Goal: Task Accomplishment & Management: Use online tool/utility

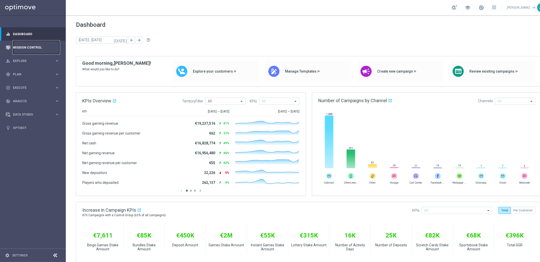
click at [30, 46] on link "Mission Control" at bounding box center [36, 47] width 47 height 13
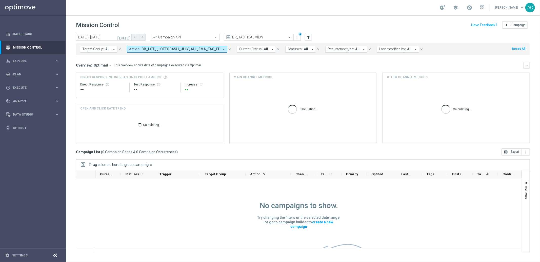
click at [222, 50] on icon "arrow_drop_down" at bounding box center [224, 49] width 5 height 5
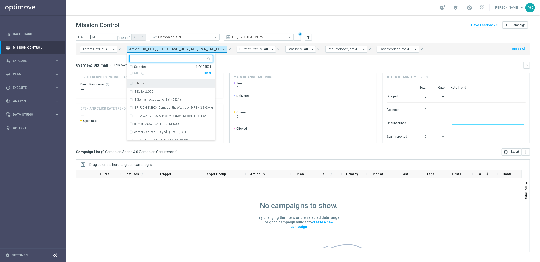
click at [0, 0] on div "Clear" at bounding box center [0, 0] width 0 height 0
click at [244, 57] on mini-dashboard "Overview: Optimail arrow_drop_down This overview shows data of campaigns execut…" at bounding box center [303, 101] width 454 height 93
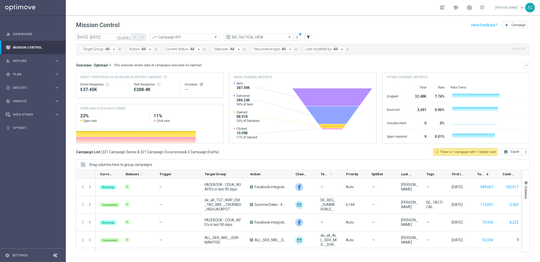
click at [132, 48] on span "Action:" at bounding box center [134, 49] width 11 height 4
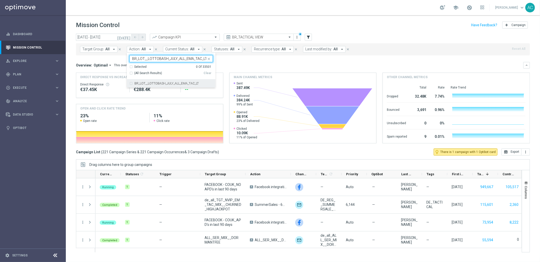
click at [130, 84] on div "BR_LOT__LOTTOBASH_JULY_ALL_EMA_TAC_LT" at bounding box center [171, 84] width 84 height 8
type input "BR_LOT__LOTTOBASH_JULY_ALL_EMA_TAC_LT"
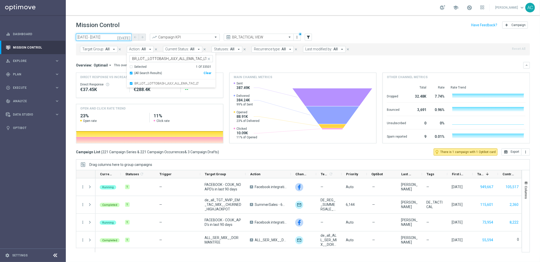
click at [104, 37] on input "27 Aug 2025 - 27 Aug 2025" at bounding box center [104, 37] width 56 height 7
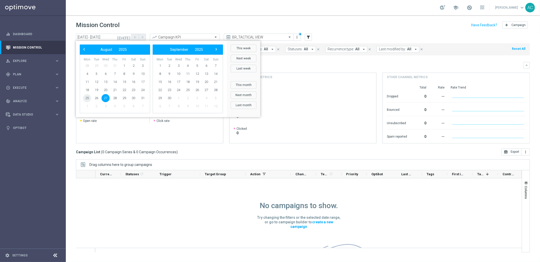
click at [86, 98] on span "25" at bounding box center [87, 98] width 8 height 8
click at [143, 96] on span "31" at bounding box center [143, 98] width 8 height 8
type input "25 Aug 2025 - 31 Aug 2025"
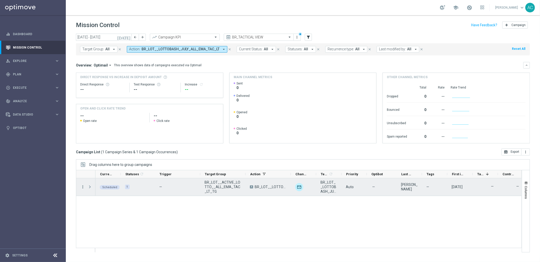
click at [83, 187] on icon "more_vert" at bounding box center [83, 187] width 5 height 5
click at [112, 236] on div "Delete" at bounding box center [116, 235] width 47 height 4
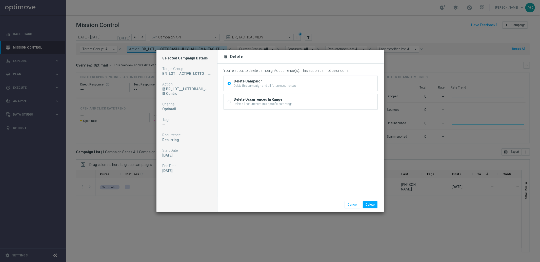
click at [228, 102] on input "Delete Occurrences In Range Delete all occurrences in a specific date range" at bounding box center [229, 102] width 3 height 3
radio input "true"
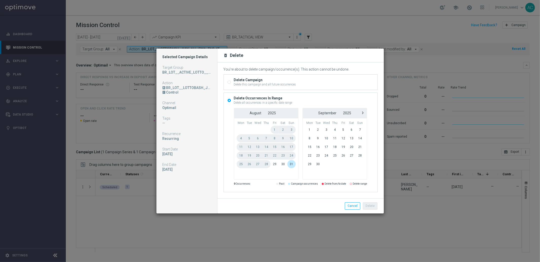
click at [232, 80] on div "Delete Campaign Delete this campaign and all future occurrences" at bounding box center [301, 82] width 154 height 15
click at [229, 82] on input "Delete Campaign Delete this campaign and all future occurrences" at bounding box center [229, 82] width 3 height 3
radio input "true"
radio input "false"
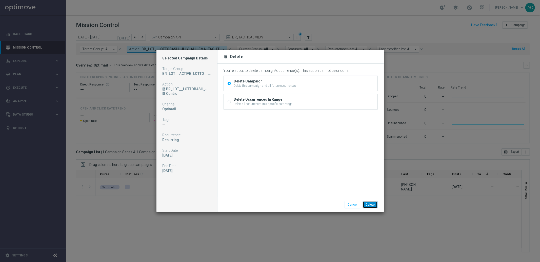
click at [375, 202] on button "Delete" at bounding box center [370, 204] width 15 height 7
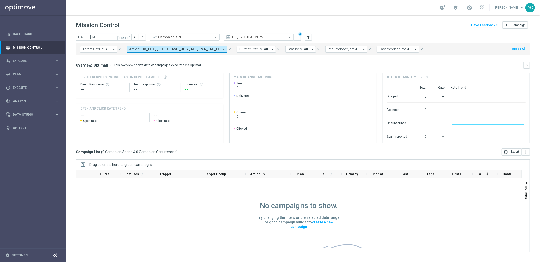
click at [197, 48] on span "BR_LOT__LOTTOBASH_JULY_ALL_EMA_TAC_LT" at bounding box center [181, 49] width 78 height 4
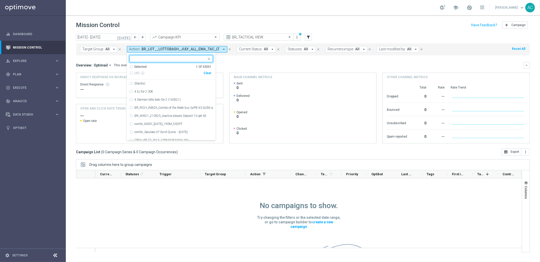
click at [0, 0] on div "Clear" at bounding box center [0, 0] width 0 height 0
click at [259, 65] on div "Overview: Optimail arrow_drop_down This overview shows data of campaigns execut…" at bounding box center [299, 65] width 447 height 5
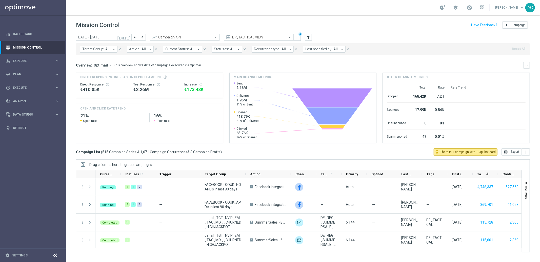
click at [137, 49] on span "Action:" at bounding box center [134, 49] width 11 height 4
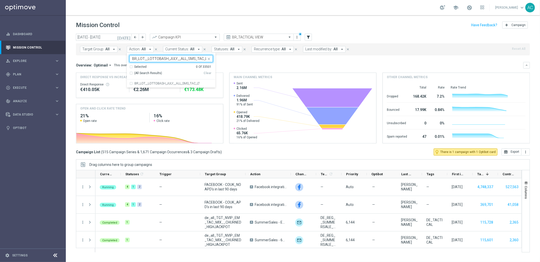
scroll to position [0, 1]
click at [129, 85] on div "BR_LOT__LOTTOBASH_JULY__ALL_SMS_TAC_LT" at bounding box center [171, 84] width 84 height 8
type input "BR_LOT__LOTTOBASH_JULY__ALL_SMS_TAC_LT"
click at [239, 61] on mini-dashboard "Overview: Optimail arrow_drop_down This overview shows data of campaigns execut…" at bounding box center [303, 101] width 454 height 93
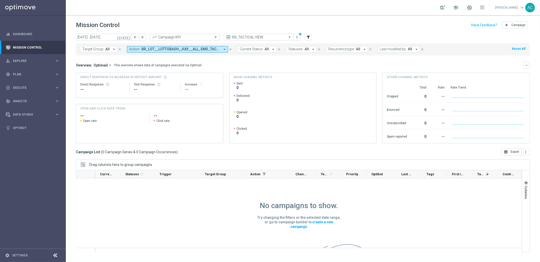
click at [203, 49] on span "BR_LOT__LOTTOBASH_JULY__ALL_SMS_TAC_LT" at bounding box center [181, 49] width 79 height 4
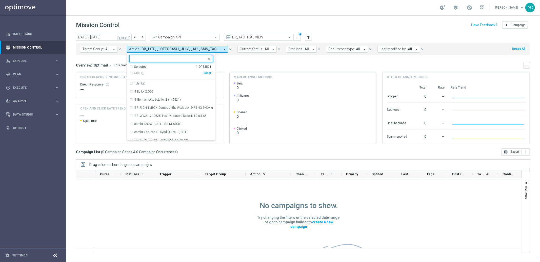
click at [0, 0] on div "Clear" at bounding box center [0, 0] width 0 height 0
click at [251, 66] on div "Overview: Optimail arrow_drop_down This overview shows data of campaigns execut…" at bounding box center [299, 65] width 447 height 5
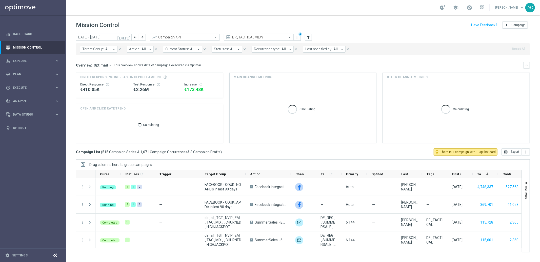
click at [136, 48] on span "Action:" at bounding box center [134, 49] width 11 height 4
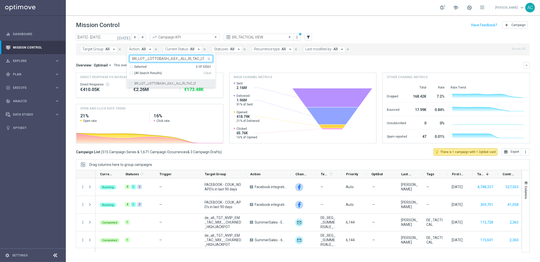
click at [129, 83] on div "BR_LOT__LOTTOBASH_JULY__ALL_RI_TAC_LT" at bounding box center [171, 84] width 84 height 8
type input "BR_LOT__LOTTOBASH_JULY__ALL_RI_TAC_LT"
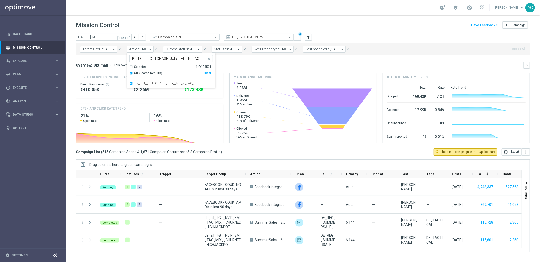
click at [246, 60] on mini-dashboard "Overview: Optimail arrow_drop_down This overview shows data of campaigns execut…" at bounding box center [303, 101] width 454 height 93
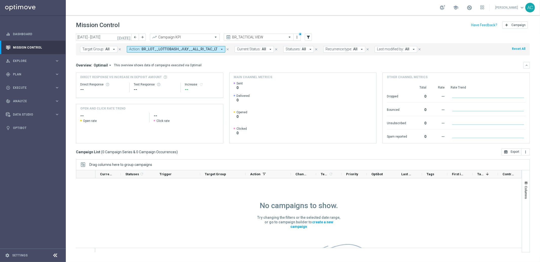
click at [196, 48] on span "BR_LOT__LOTTOBASH_JULY__ALL_RI_TAC_LT" at bounding box center [180, 49] width 76 height 4
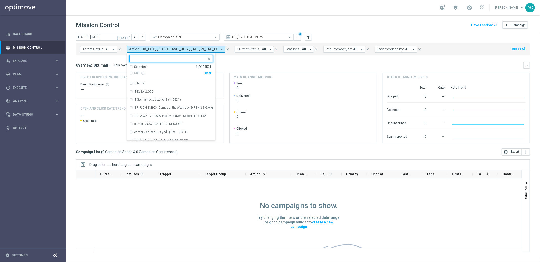
click at [205, 71] on div "(All) info_outline Clear" at bounding box center [170, 73] width 82 height 8
click at [0, 0] on div "Clear" at bounding box center [0, 0] width 0 height 0
click at [242, 59] on mini-dashboard "Overview: Optimail arrow_drop_down This overview shows data of campaigns execut…" at bounding box center [303, 101] width 454 height 93
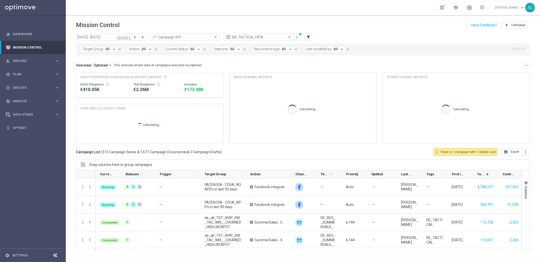
click at [139, 48] on span "Action:" at bounding box center [134, 49] width 11 height 4
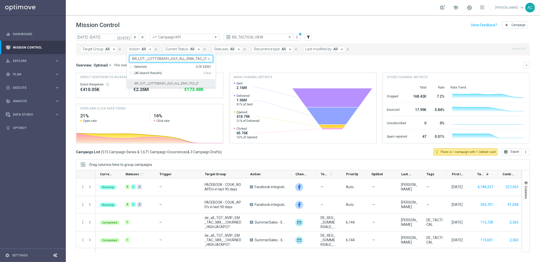
click at [130, 84] on div "BR_LOT__LOTTOBASH_JULY_ALL_EMA_TAC_LT" at bounding box center [171, 84] width 84 height 8
type input "BR_LOT__LOTTOBASH_JULY_ALL_EMA_TAC_LT"
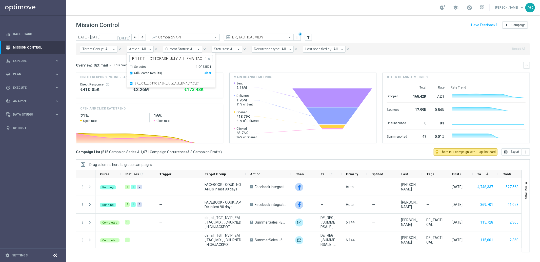
click at [239, 63] on div "Overview: Optimail arrow_drop_down This overview shows data of campaigns execut…" at bounding box center [299, 65] width 447 height 5
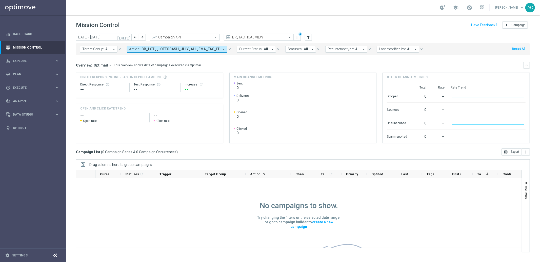
click at [175, 50] on span "BR_LOT__LOTTOBASH_JULY_ALL_EMA_TAC_LT" at bounding box center [181, 49] width 78 height 4
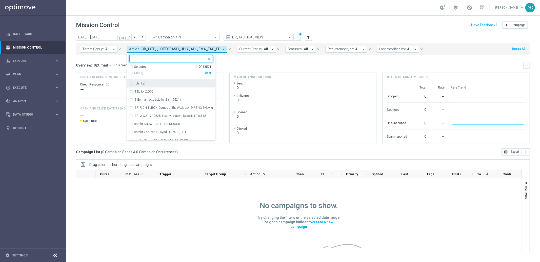
click at [0, 0] on div "Clear" at bounding box center [0, 0] width 0 height 0
click at [244, 60] on mini-dashboard "Overview: Optimail arrow_drop_down This overview shows data of campaigns execut…" at bounding box center [303, 101] width 454 height 93
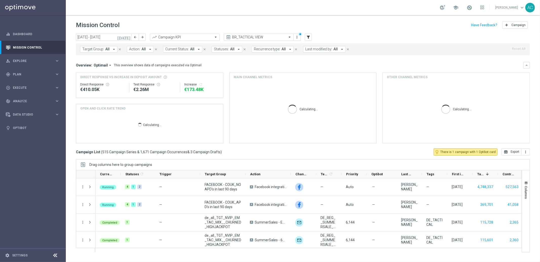
click at [139, 47] on button "Action: All arrow_drop_down" at bounding box center [140, 49] width 27 height 7
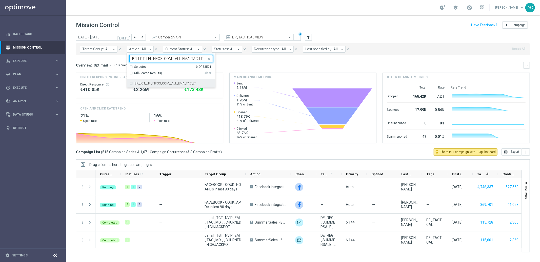
drag, startPoint x: 130, startPoint y: 83, endPoint x: 138, endPoint y: 82, distance: 8.0
click at [130, 83] on div "BR_LOT_LFI_INFOS_COM__ALL_EMA_TAC_LT" at bounding box center [171, 84] width 84 height 8
type input "BR_LOT_LFI_INFOS_COM__ALL_EMA_TAC_LT"
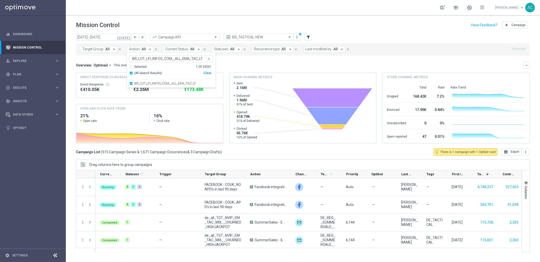
click at [241, 63] on div "Overview: Optimail arrow_drop_down This overview shows data of campaigns execut…" at bounding box center [299, 65] width 447 height 5
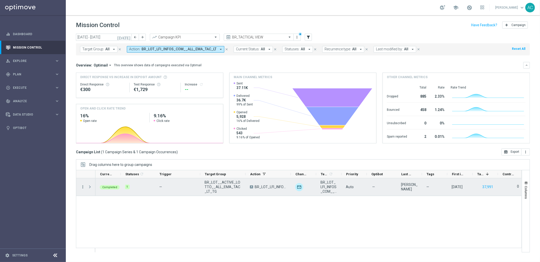
click at [82, 186] on icon "more_vert" at bounding box center [83, 187] width 5 height 5
click at [117, 220] on span "Go to Campaign Analysis" at bounding box center [111, 219] width 36 height 4
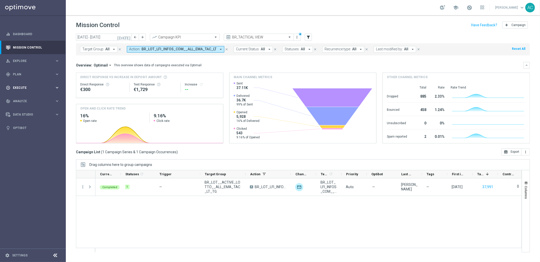
click at [31, 89] on span "Execute" at bounding box center [34, 87] width 42 height 3
click at [24, 98] on link "Campaign Builder" at bounding box center [33, 98] width 40 height 4
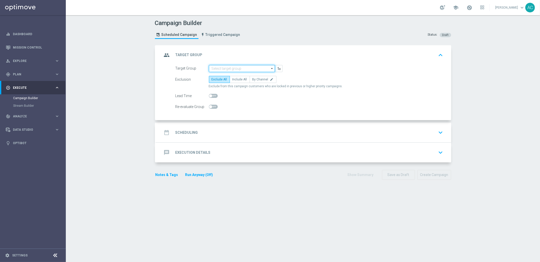
click at [236, 68] on input at bounding box center [242, 68] width 66 height 7
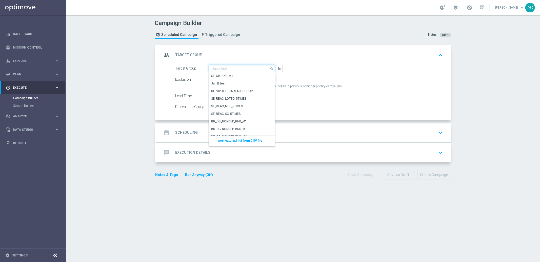
paste input "BR_LOT__ACTIVE_LOTTO__ALL_EMA_TAC_LT_TG"
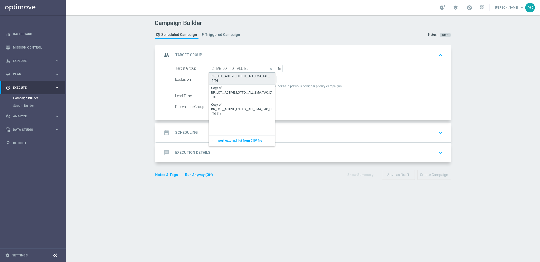
click at [231, 80] on div "BR_LOT__ACTIVE_LOTTO__ALL_EMA_TAC_LT_TG" at bounding box center [242, 78] width 61 height 9
type input "BR_LOT__ACTIVE_LOTTO__ALL_EMA_TAC_LT_TG"
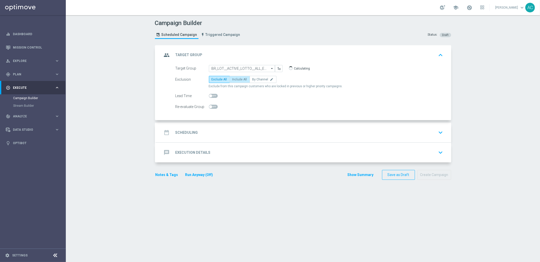
click at [236, 78] on span "Include All" at bounding box center [239, 80] width 15 height 4
click at [236, 79] on input "Include All" at bounding box center [233, 80] width 3 height 3
radio input "true"
click at [192, 128] on div "date_range Scheduling keyboard_arrow_down" at bounding box center [303, 133] width 283 height 10
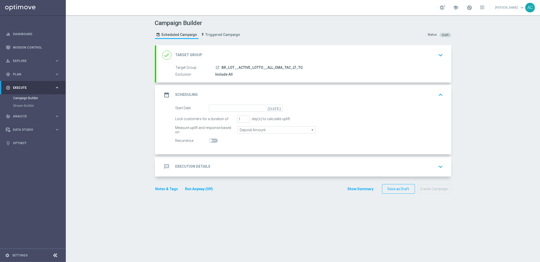
click at [254, 114] on form "Start Date today Lock customers for a duration of 1 day(s) to calculate uplift.…" at bounding box center [309, 125] width 268 height 40
click at [256, 109] on input at bounding box center [246, 108] width 74 height 7
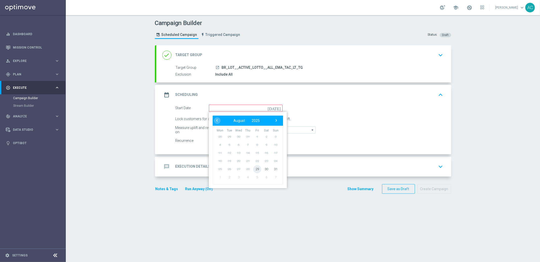
click at [257, 169] on span "29" at bounding box center [257, 169] width 8 height 8
type input "29 Aug 2025"
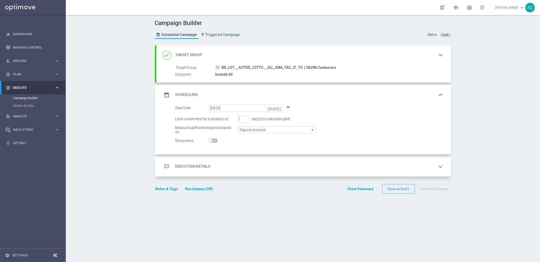
click at [199, 165] on h2 "Execution Details" at bounding box center [192, 166] width 35 height 5
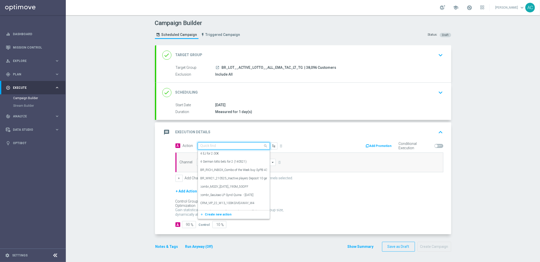
click at [219, 144] on input "text" at bounding box center [229, 146] width 56 height 4
paste input "BR_LOT_LFI_INFOS_COM__ALL_EMA_TAC_LT"
type input "BR_LOT_LFI_INFOS_COM__ALL_EMA_TAC_LT"
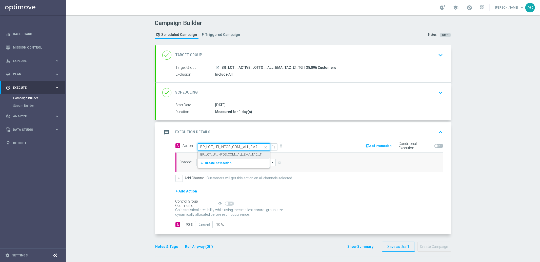
scroll to position [0, 14]
click at [224, 156] on label "BR_LOT_LFI_INFOS_COM__ALL_EMA_TAC_LT" at bounding box center [231, 155] width 61 height 4
click at [218, 163] on input at bounding box center [237, 162] width 80 height 7
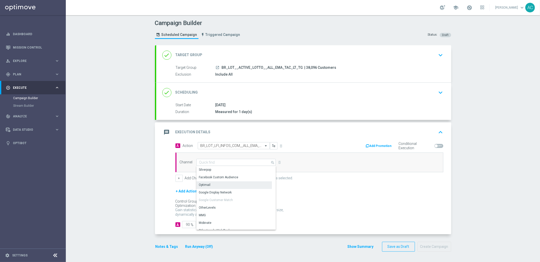
click at [218, 183] on div "Optimail" at bounding box center [234, 185] width 75 height 7
type input "Optimail"
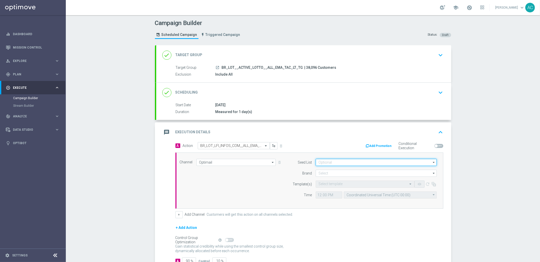
click at [346, 163] on input at bounding box center [376, 162] width 121 height 7
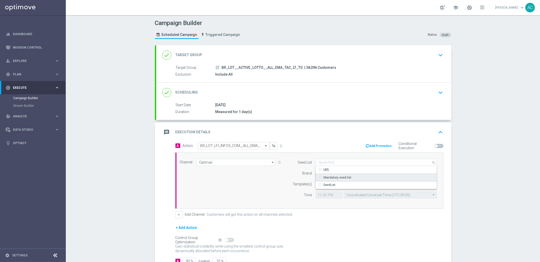
click at [331, 179] on div "Mandatory seed list" at bounding box center [338, 177] width 28 height 5
click at [266, 187] on div "Channel Optimail Optimail arrow_drop_down Drag here to set row groups Drag here…" at bounding box center [308, 181] width 265 height 44
type input "Mandatory seed list"
click at [342, 172] on input at bounding box center [376, 173] width 121 height 7
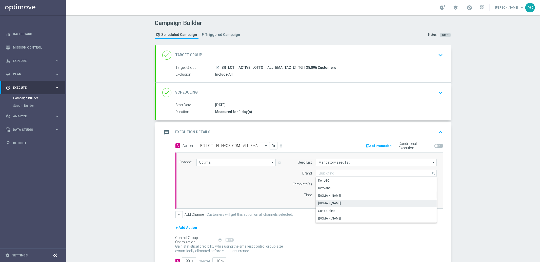
click at [341, 203] on div "Lottoland.com.br" at bounding box center [376, 203] width 121 height 7
type input "Lottoland.com.br"
click at [335, 182] on input "text" at bounding box center [360, 184] width 83 height 4
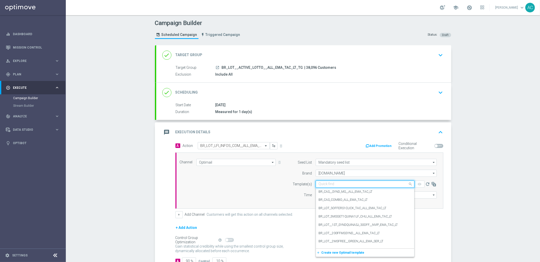
paste input "BR_LOT_LFI_INFOS_COM__ALL_EMA_TAC_LT"
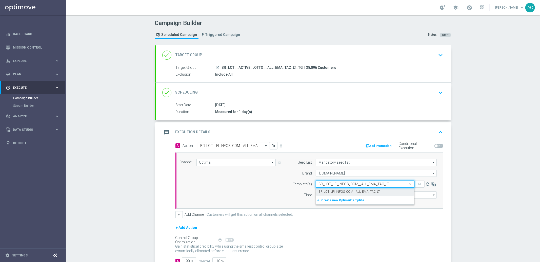
click at [337, 190] on label "BR_LOT_LFI_INFOS_COM__ALL_EMA_TAC_LT" at bounding box center [349, 192] width 61 height 4
type input "BR_LOT_LFI_INFOS_COM__ALL_EMA_TAC_LT"
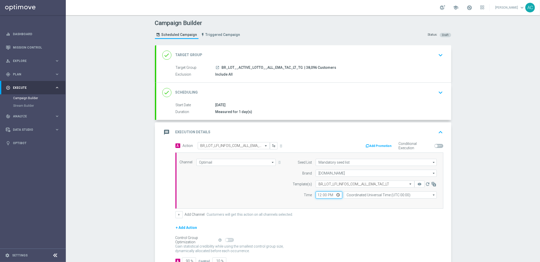
click at [318, 195] on input "12:00" at bounding box center [329, 195] width 27 height 7
type input "17:00"
click at [390, 195] on input "Coordinated Universal Time (UTC 00:00)" at bounding box center [390, 195] width 93 height 7
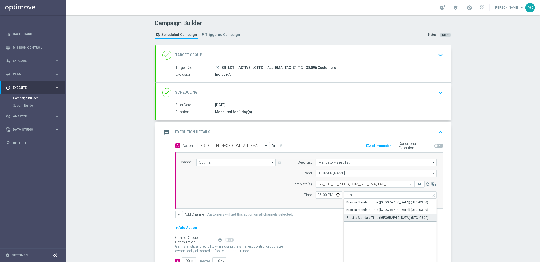
click at [397, 217] on div "Brasilia Standard Time (Sao Paulo) (UTC -03:00)" at bounding box center [388, 218] width 82 height 5
type input "Brasilia Standard Time (Sao Paulo) (UTC -03:00)"
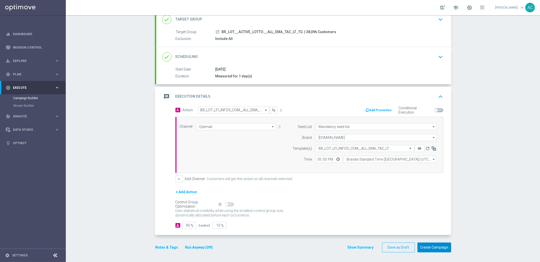
scroll to position [36, 0]
click at [429, 248] on button "Create Campaign" at bounding box center [435, 248] width 34 height 10
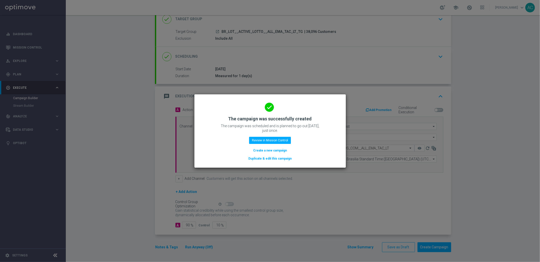
click at [271, 150] on button "Create a new campaign" at bounding box center [270, 151] width 35 height 6
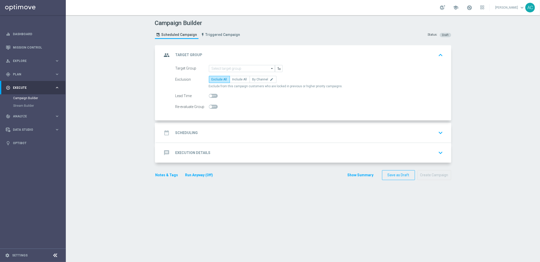
scroll to position [0, 0]
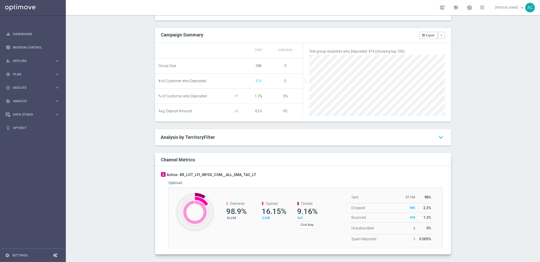
scroll to position [171, 0]
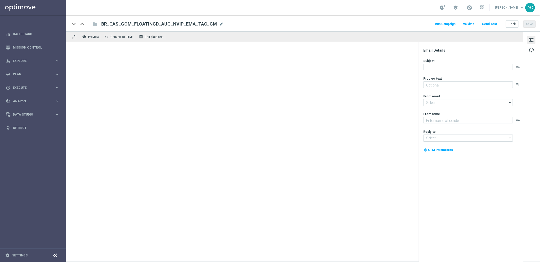
type textarea "Garanta rodadas extras e muita diversão!"
type textarea "Lottoland"
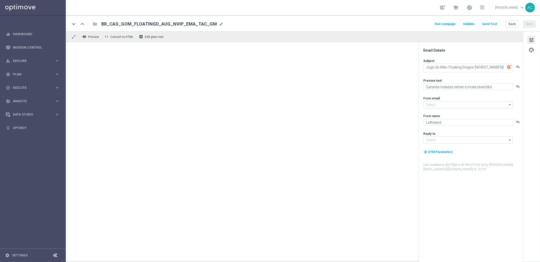
type input "[EMAIL_ADDRESS][DOMAIN_NAME]"
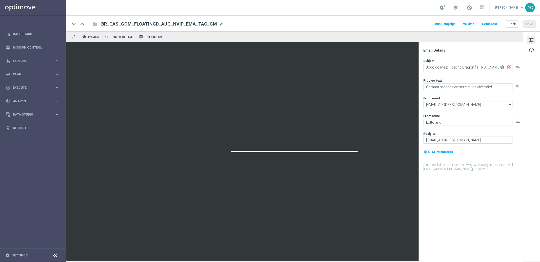
click at [99, 25] on div "BR_CAS_GOM_FLOATINGD_AUG_NVIP_EMA_TAC_GM BR_CAS_GOM_FLOATINGD_AUG_NVIP_EMA_TAC_…" at bounding box center [160, 24] width 126 height 7
click at [95, 24] on div "folder" at bounding box center [92, 24] width 10 height 8
click at [94, 24] on div "folder" at bounding box center [92, 24] width 10 height 8
click at [95, 25] on div "folder" at bounding box center [92, 24] width 10 height 8
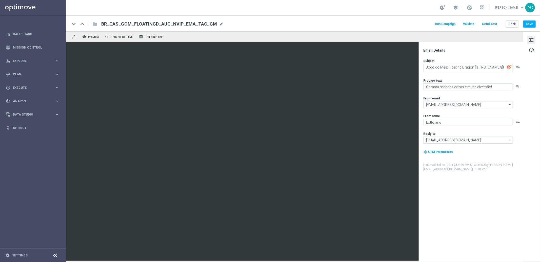
click at [97, 25] on div "BR_CAS_GOM_FLOATINGD_AUG_NVIP_EMA_TAC_GM BR_CAS_GOM_FLOATINGD_AUG_NVIP_EMA_TAC_…" at bounding box center [160, 24] width 126 height 7
click at [83, 23] on div "keyboard_arrow_up" at bounding box center [83, 24] width 8 height 8
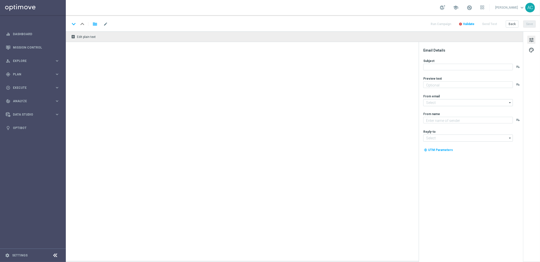
click at [95, 25] on icon "folder" at bounding box center [94, 24] width 5 height 6
click at [115, 139] on span "Show All Folders" at bounding box center [106, 140] width 25 height 4
type textarea "Ganhe até R$ 1.000 em nosso torneiro mega slots!"
type input "mail@crm.lottoland.bet.br"
type textarea "Lottoland"
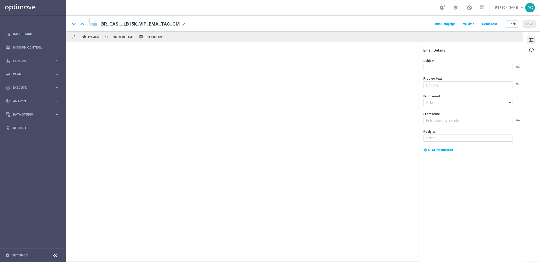
type input "contato@lottoland.bet.br"
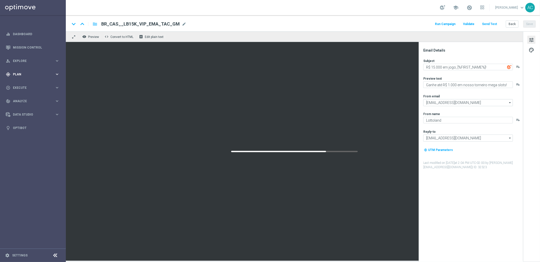
click at [30, 75] on span "Plan" at bounding box center [34, 74] width 42 height 3
click at [28, 99] on span "Templates" at bounding box center [31, 100] width 36 height 3
click at [27, 107] on link "Optimail" at bounding box center [34, 108] width 37 height 4
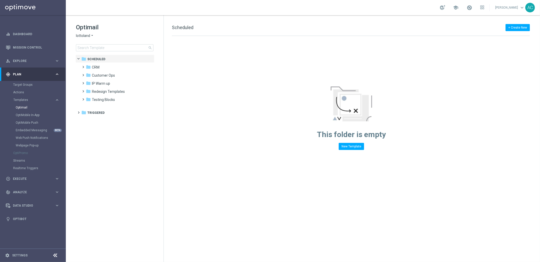
click at [87, 36] on span "lottoland" at bounding box center [83, 35] width 14 height 5
click at [0, 0] on span "Lottoland.bet.br" at bounding box center [0, 0] width 0 height 0
click at [103, 67] on span "Communications" at bounding box center [105, 67] width 27 height 5
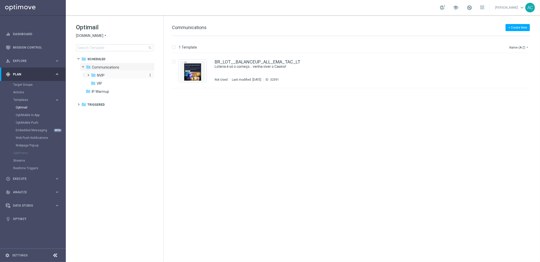
click at [104, 75] on span "NVIP" at bounding box center [101, 75] width 8 height 5
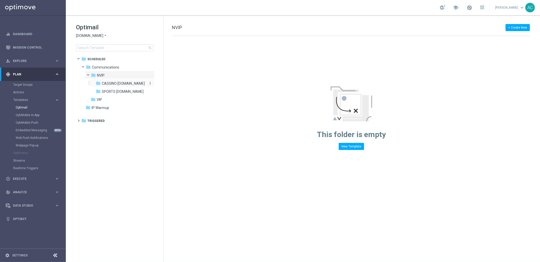
click at [114, 84] on span "CASSINO bet.br" at bounding box center [123, 83] width 43 height 5
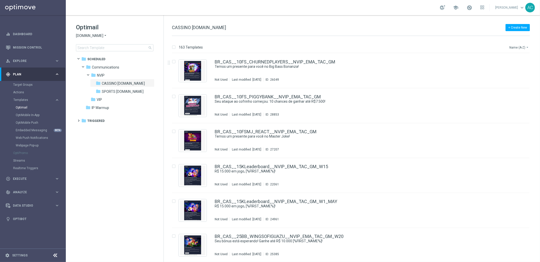
click at [518, 48] on button "Name (A-Z) arrow_drop_down" at bounding box center [519, 47] width 21 height 6
click at [517, 71] on div "Date Modified (Newest)" at bounding box center [511, 70] width 34 height 4
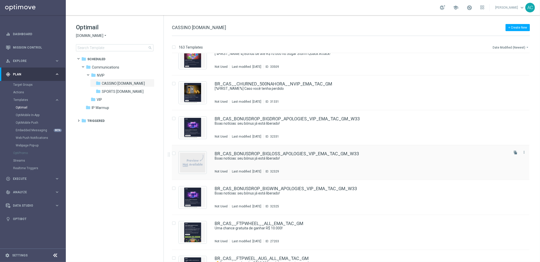
scroll to position [19, 0]
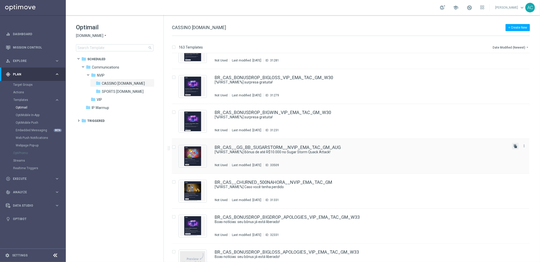
click at [515, 147] on icon "file_copy" at bounding box center [516, 146] width 4 height 4
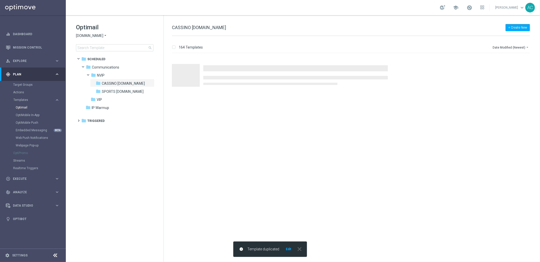
scroll to position [0, 0]
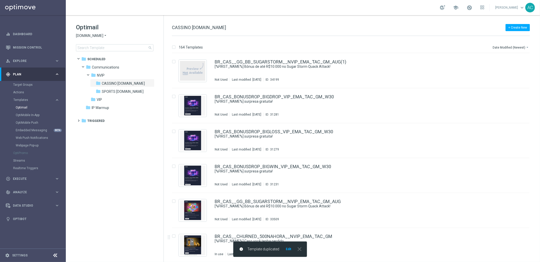
click at [288, 248] on button "Edit" at bounding box center [288, 249] width 6 height 4
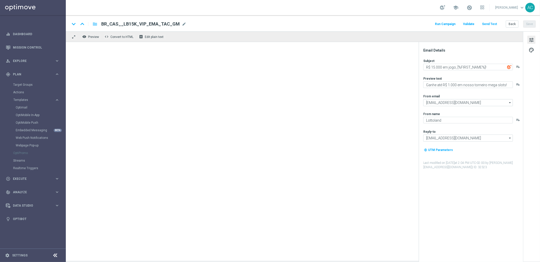
type input "BR_CAS__GG_BB_SUGARSTORM__NVIP_EMA_TAC_GM_AUG(1)"
type textarea "[%FIRST_NAME%] Bônus de até R$10.000 no Sugar Storm Quack Attack!"
type textarea "Aposte nos jogos selecionados e garanta até 25% em bônus!"
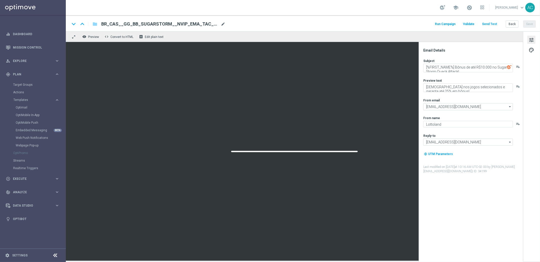
click at [224, 24] on span "mode_edit" at bounding box center [223, 24] width 5 height 5
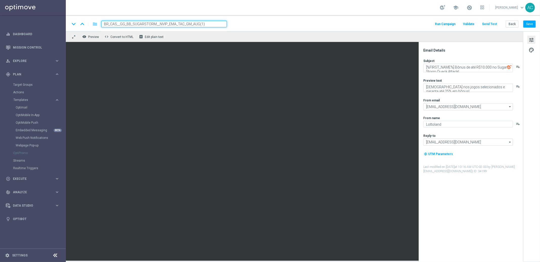
drag, startPoint x: 120, startPoint y: 24, endPoint x: 157, endPoint y: 23, distance: 37.0
click at [157, 23] on input "BR_CAS__GG_BB_SUGARSTORM__NVIP_EMA_TAC_GM_AUG(1)" at bounding box center [164, 24] width 126 height 7
click at [184, 24] on input "BR_CAS_LIVECASINO_ALL_EMA_TAC_GM_AUG(1)" at bounding box center [164, 24] width 126 height 7
type input "BR_CAS_LIVECASINO_ALL_EMA_TAC"
click at [140, 25] on input "BR_CAS_LIVECASINO_ALL_EMA_TAC" at bounding box center [164, 24] width 126 height 7
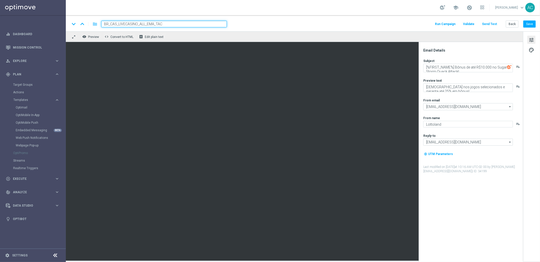
click at [140, 25] on input "BR_CAS_LIVECASINO_ALL_EMA_TAC" at bounding box center [164, 24] width 126 height 7
click at [526, 24] on button "Save" at bounding box center [529, 24] width 12 height 7
click at [135, 25] on span "BR_CAS_LIVECASINO_ALL_EMA_TAC" at bounding box center [141, 24] width 80 height 6
click at [135, 25] on input "BR_CAS_LIVECASINO_ALL_EMA_TAC" at bounding box center [164, 24] width 126 height 7
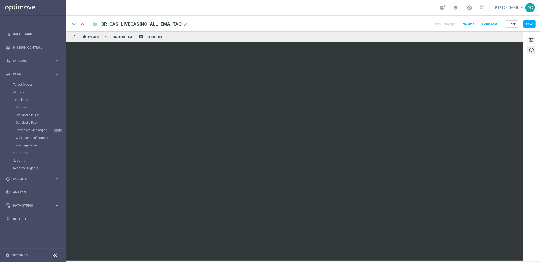
click at [530, 38] on span "tune" at bounding box center [532, 40] width 6 height 7
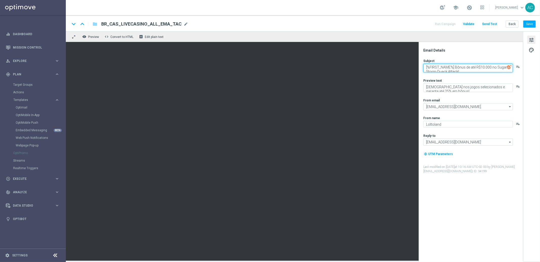
click at [446, 69] on textarea "[%FIRST_NAME%] Bônus de até R$10.000 no Sugar Storm Quack Attack!" at bounding box center [468, 68] width 90 height 9
paste textarea "Descubra a Lightning Roulette e ganhe até 500x"
type textarea "Descubra a Lightning Roulette e ganhe até 500x"
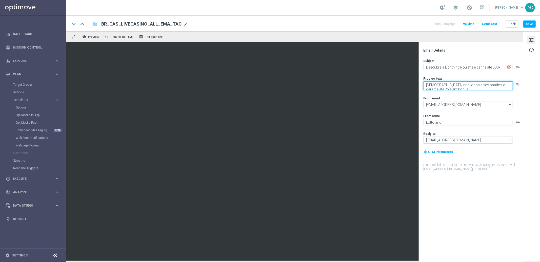
click at [456, 86] on textarea "Aposte nos jogos selecionados e garanta até 25% em bônus!" at bounding box center [468, 86] width 90 height 9
paste textarea "seu número da sorte e aproveite os pagamentos relâmpago"
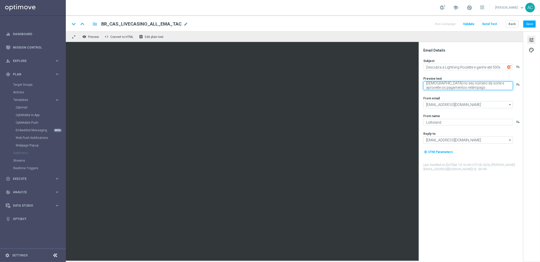
type textarea "Aposte no seu número da sorte e aproveite os pagamentos relâmpago"
click at [533, 23] on button "Save" at bounding box center [529, 24] width 12 height 7
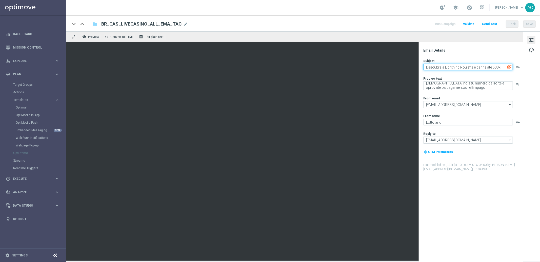
click at [453, 65] on textarea "Descubra a Lightning Roulette e ganhe até 500x" at bounding box center [468, 67] width 90 height 7
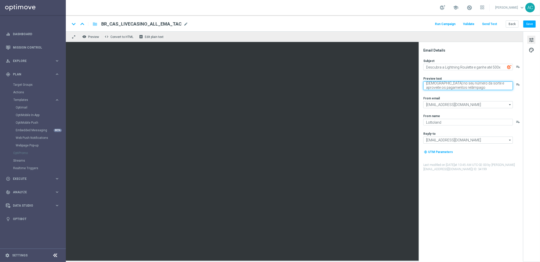
click at [452, 86] on textarea "Aposte no seu número da sorte e aproveite os pagamentos relâmpago" at bounding box center [468, 86] width 90 height 9
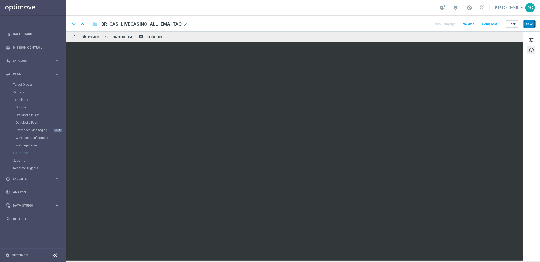
click at [529, 25] on button "Save" at bounding box center [529, 24] width 12 height 7
click at [531, 40] on span "tune" at bounding box center [532, 40] width 6 height 7
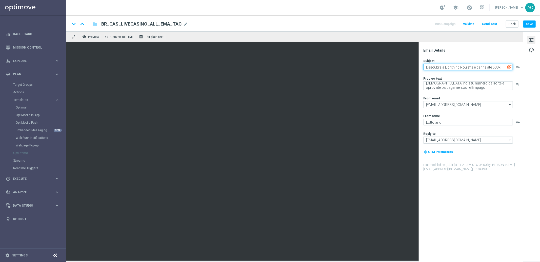
click at [455, 66] on textarea "Descubra a Lightning Roulette e ganhe até 500x" at bounding box center [468, 67] width 90 height 7
paste textarea "Um giro pode valer até 500x mais na Mega Roulette ⚡"
type textarea "Um giro pode valer até 500x mais na Mega Roulette ⚡"
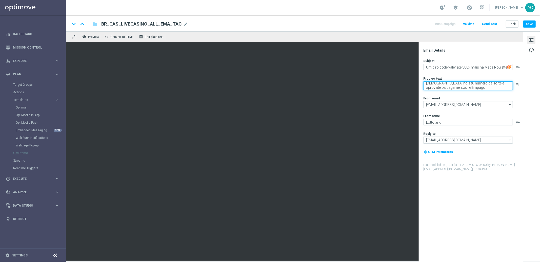
click at [450, 85] on textarea "Aposte no seu número da sorte e aproveite os pagamentos relâmpago" at bounding box center [468, 86] width 90 height 9
paste textarea "concorra ao MEGA PRÊMIO com multiplicadores exclusivos."
type textarea "Aposte no seu número da sorte e concorra ao MEGA PRÊMIO com multiplicadores exc…"
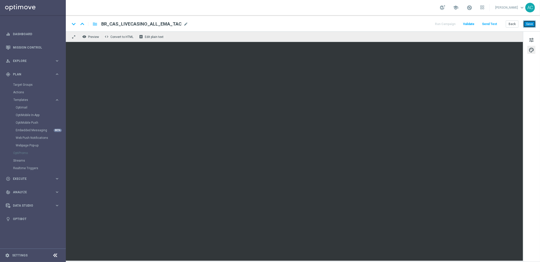
click at [528, 24] on button "Save" at bounding box center [529, 24] width 12 height 7
click at [532, 23] on button "Save" at bounding box center [529, 24] width 12 height 7
click at [532, 24] on button "Save" at bounding box center [529, 24] width 12 height 7
click at [533, 26] on button "Save" at bounding box center [529, 24] width 12 height 7
click at [530, 23] on button "Save" at bounding box center [529, 24] width 12 height 7
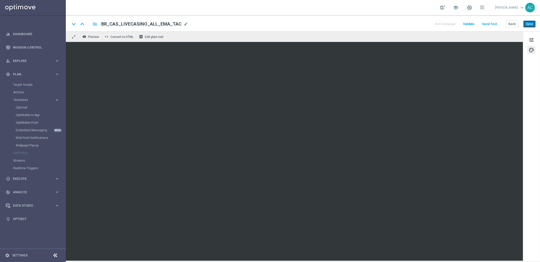
click at [531, 27] on button "Save" at bounding box center [529, 24] width 12 height 7
click at [532, 26] on button "Save" at bounding box center [529, 24] width 12 height 7
click at [531, 25] on button "Save" at bounding box center [529, 24] width 12 height 7
click at [532, 22] on button "Save" at bounding box center [529, 24] width 12 height 7
click at [532, 24] on button "Save" at bounding box center [529, 24] width 12 height 7
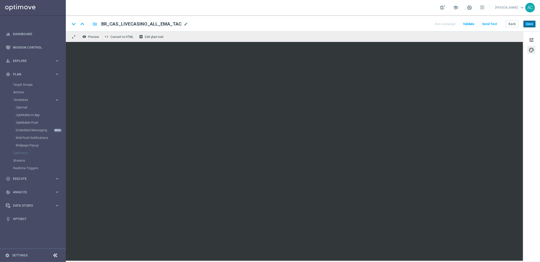
click at [530, 23] on button "Save" at bounding box center [529, 24] width 12 height 7
click at [492, 25] on button "Send Test" at bounding box center [489, 24] width 16 height 7
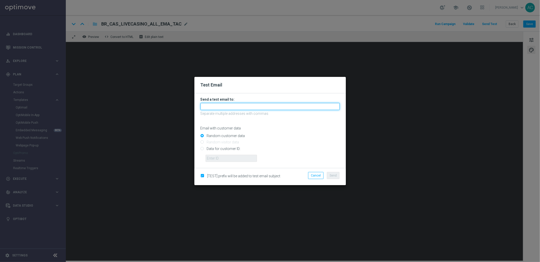
click at [229, 109] on input "text" at bounding box center [270, 106] width 139 height 7
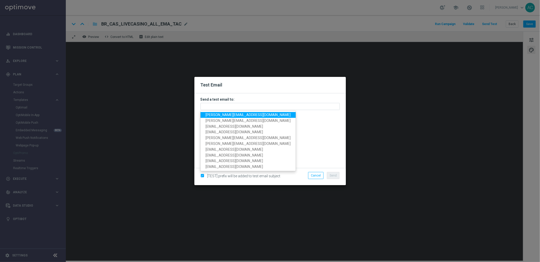
click at [240, 115] on span "adriano.costa@lottoland.com" at bounding box center [248, 115] width 85 height 4
type input "adriano.costa@lottoland.com"
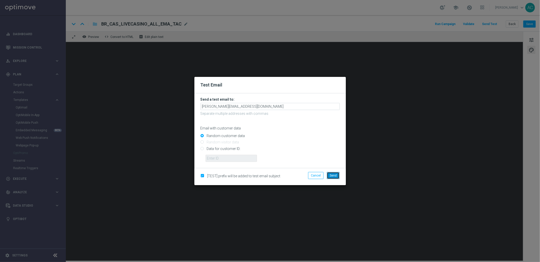
click at [335, 174] on span "Send" at bounding box center [333, 176] width 7 height 4
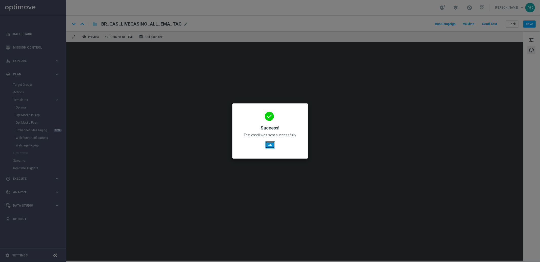
click at [269, 143] on button "OK" at bounding box center [270, 145] width 10 height 7
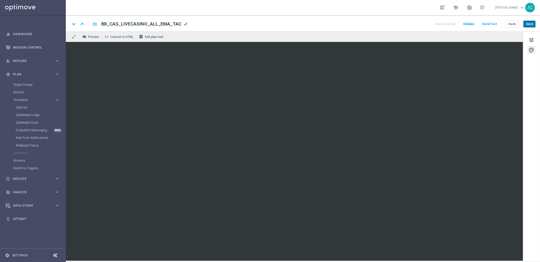
click at [527, 25] on button "Save" at bounding box center [529, 24] width 12 height 7
